Goal: Check status

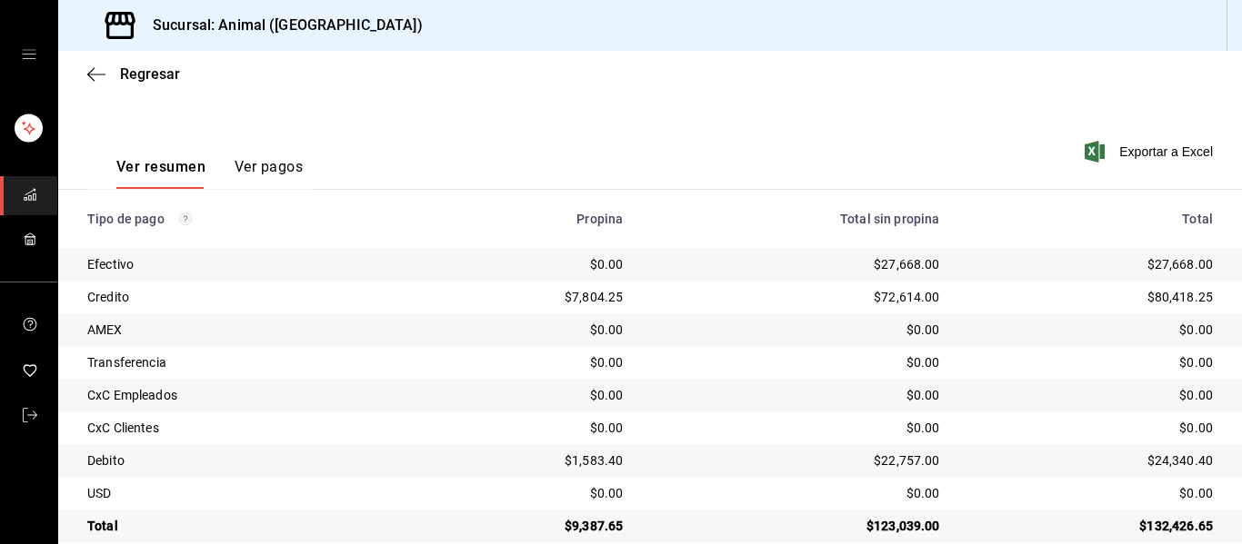
scroll to position [258, 0]
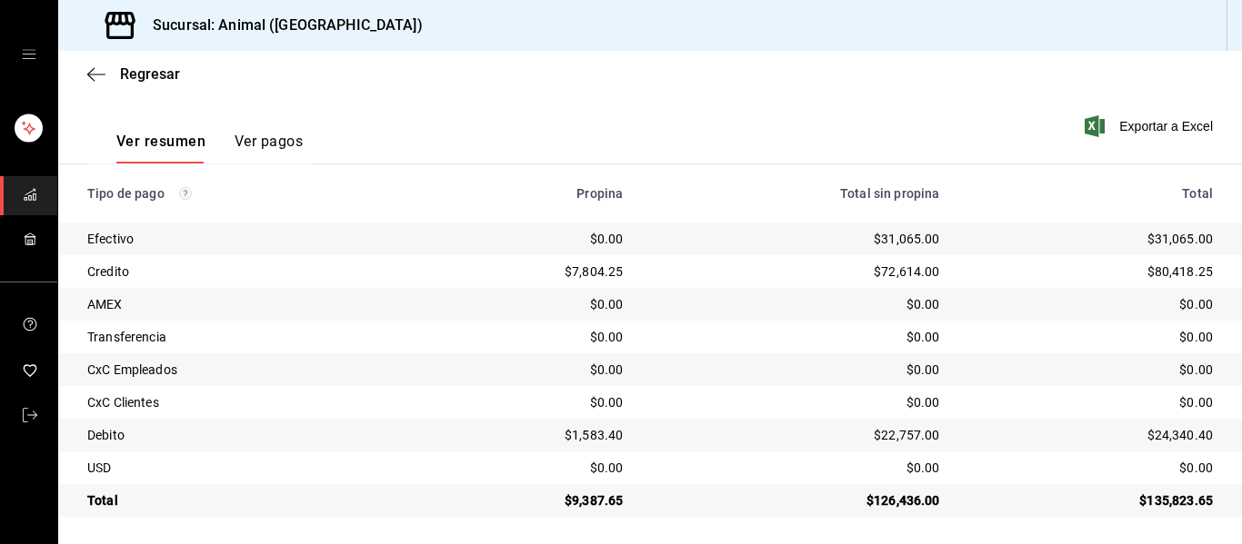
scroll to position [258, 0]
